Goal: Task Accomplishment & Management: Manage account settings

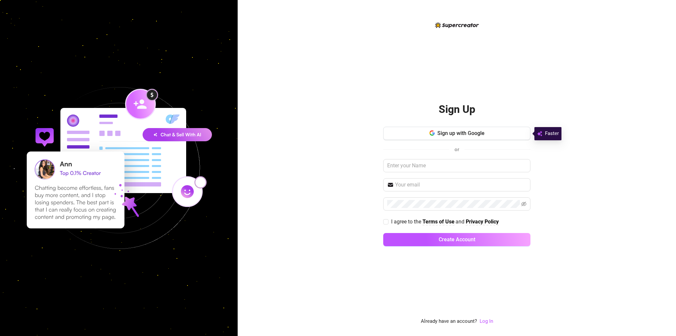
click at [444, 141] on div "Sign up with Google or I agree to the Terms of Use and Privacy Policy Create Ac…" at bounding box center [456, 190] width 147 height 126
click at [446, 135] on span "Sign up with Google" at bounding box center [461, 133] width 47 height 6
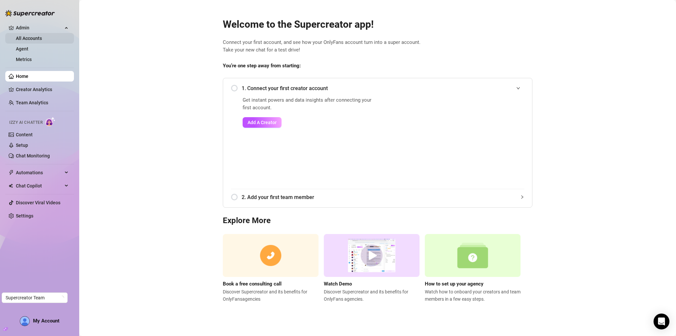
click at [36, 40] on link "All Accounts" at bounding box center [29, 38] width 26 height 5
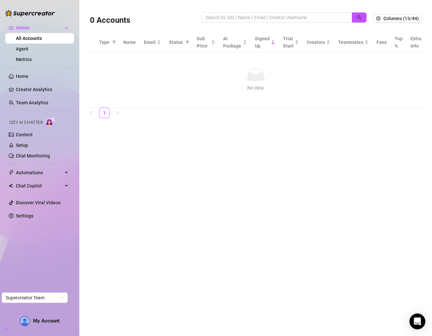
click at [369, 160] on main "0 Accounts Columns (13/44) Type Name Email Status Sub Price AI Package Signed U…" at bounding box center [255, 168] width 352 height 336
